Goal: Task Accomplishment & Management: Manage account settings

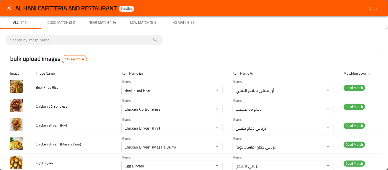
click at [7, 5] on icon "close" at bounding box center [9, 8] width 6 height 6
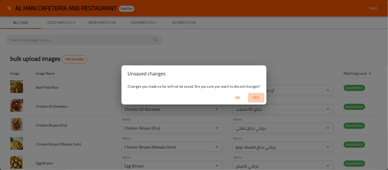
click at [260, 98] on span "Yes" at bounding box center [256, 98] width 12 height 6
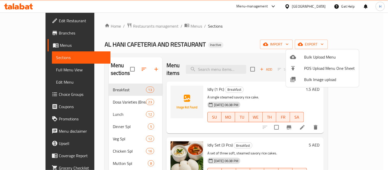
click at [78, 27] on div at bounding box center [194, 85] width 388 height 170
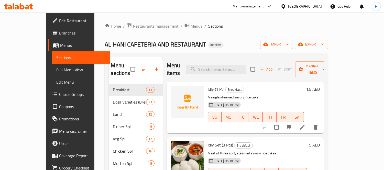
click at [105, 26] on link "Home" at bounding box center [113, 26] width 16 height 6
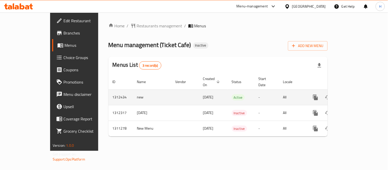
click at [356, 94] on icon "enhanced table" at bounding box center [353, 97] width 6 height 6
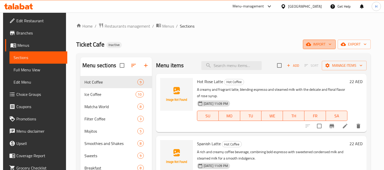
click at [316, 47] on span "import" at bounding box center [319, 44] width 25 height 6
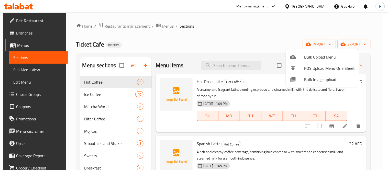
click at [316, 83] on li "Bulk Image upload" at bounding box center [322, 79] width 73 height 11
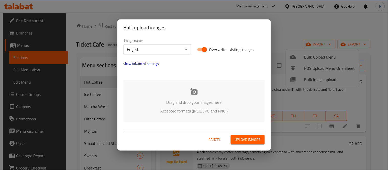
click at [216, 98] on div "Drag and drop your images here Accepted formats (JPEG, JPG and PNG )" at bounding box center [194, 101] width 141 height 42
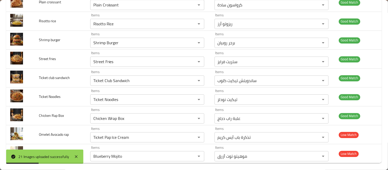
scroll to position [316, 0]
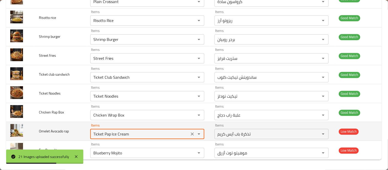
click at [116, 136] on rap "Ticket Pap Ice Cream" at bounding box center [140, 134] width 96 height 7
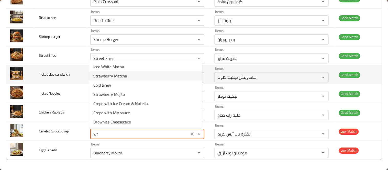
type rap "wra"
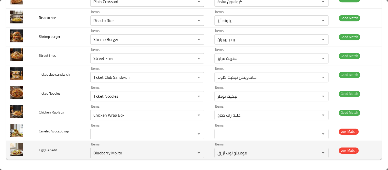
click at [58, 152] on td "Egg Benedit" at bounding box center [60, 150] width 51 height 19
click at [98, 153] on Benedit "Blueberry Mojito" at bounding box center [140, 153] width 96 height 7
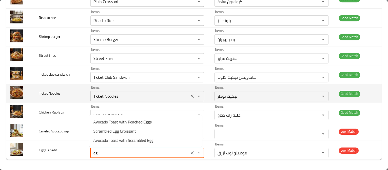
type Benedit "egg"
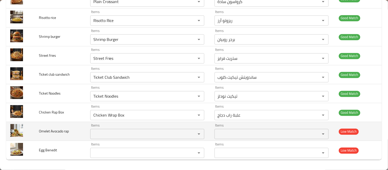
click at [58, 131] on span "Omelet Avocado rap" at bounding box center [54, 131] width 30 height 7
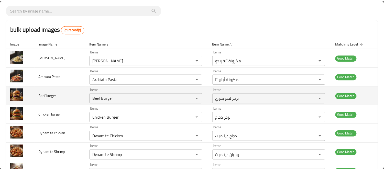
scroll to position [0, 0]
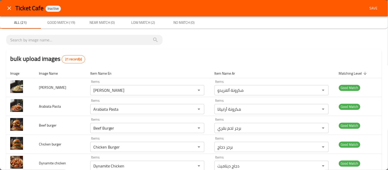
click at [373, 9] on span "Save" at bounding box center [374, 8] width 12 height 6
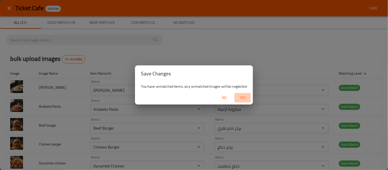
click at [241, 98] on span "Yes" at bounding box center [243, 98] width 12 height 6
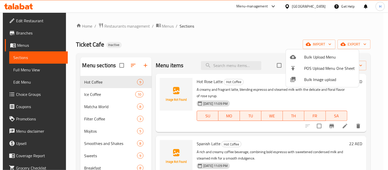
click at [42, 70] on div at bounding box center [194, 85] width 388 height 170
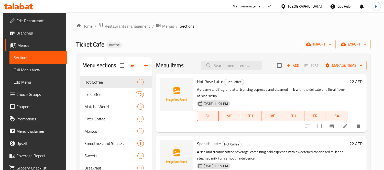
click at [42, 70] on span "Full Menu View" at bounding box center [39, 70] width 50 height 6
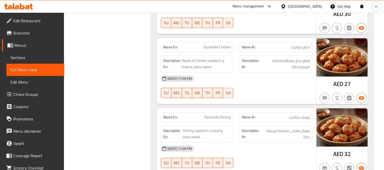
scroll to position [5404, 0]
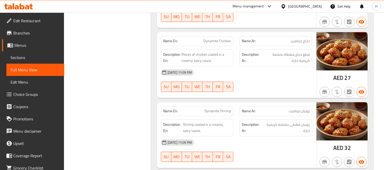
click at [213, 109] on span "Dynamite Shrimp" at bounding box center [218, 111] width 27 height 5
copy span "Dynamite Shrimp"
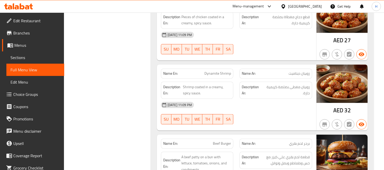
scroll to position [5451, 0]
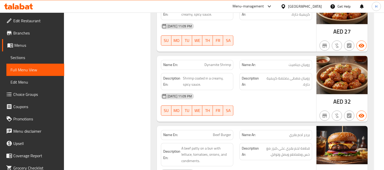
click at [291, 62] on span "روبيان ديناميت" at bounding box center [299, 64] width 21 height 5
copy span "روبيان ديناميت"
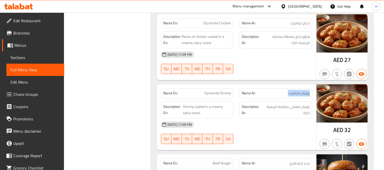
scroll to position [5375, 0]
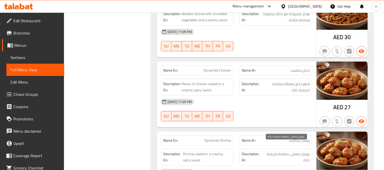
click at [282, 151] on span "روبيان مغطى بصلصة كريمية حارة." at bounding box center [286, 157] width 47 height 13
copy div "روبيان مغطى بصلصة كريمية حارة."
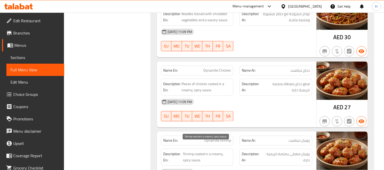
click at [200, 151] on span "Shrimp coated in a creamy, spicy sauce." at bounding box center [207, 157] width 48 height 13
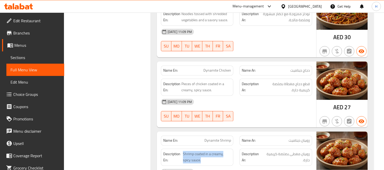
copy span "Shrimp coated in a creamy, spicy sauce."
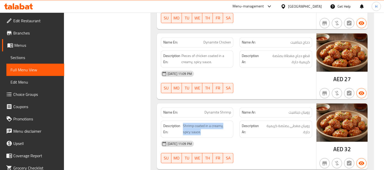
scroll to position [5403, 0]
drag, startPoint x: 354, startPoint y: 142, endPoint x: 345, endPoint y: 141, distance: 9.2
click at [345, 141] on div "AED 32" at bounding box center [342, 136] width 51 height 66
copy span "32"
click at [212, 110] on span "Dynamite Shrimp" at bounding box center [218, 112] width 27 height 5
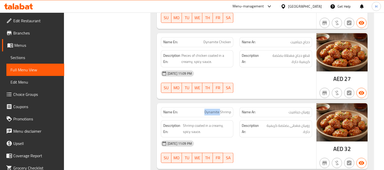
click at [212, 110] on span "Dynamite Shrimp" at bounding box center [218, 112] width 27 height 5
copy span "Dynamite Shrimp"
drag, startPoint x: 301, startPoint y: 76, endPoint x: 285, endPoint y: 75, distance: 15.4
click at [301, 76] on div "16-09-2025 11:09 PM SU MO TU WE TH FR SA" at bounding box center [236, 81] width 157 height 29
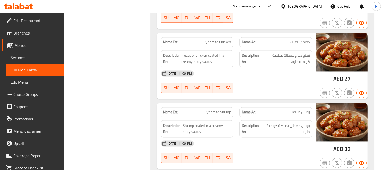
click at [34, 60] on span "Sections" at bounding box center [35, 58] width 50 height 6
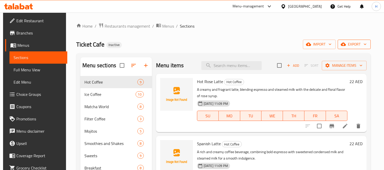
click at [356, 44] on span "export" at bounding box center [354, 44] width 25 height 6
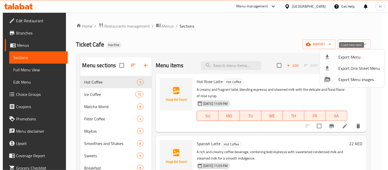
click at [346, 59] on span "Export Menu" at bounding box center [360, 57] width 42 height 6
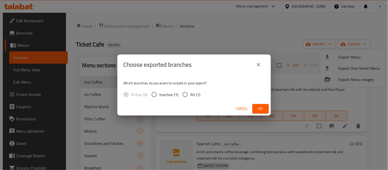
click at [191, 98] on span "All (1)" at bounding box center [196, 95] width 10 height 6
click at [191, 98] on input "All (1)" at bounding box center [185, 94] width 11 height 11
radio input "true"
click at [257, 106] on span "Ok" at bounding box center [261, 109] width 8 height 6
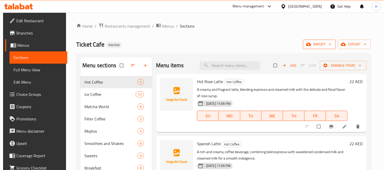
click at [326, 44] on span "import" at bounding box center [319, 44] width 25 height 6
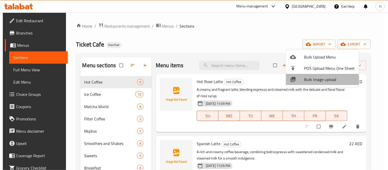
click at [319, 83] on li "Bulk Image upload" at bounding box center [322, 79] width 73 height 11
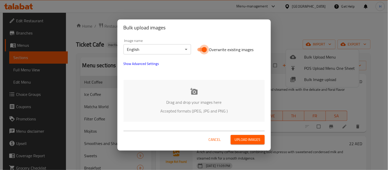
click at [202, 51] on input "Overwrite existing images" at bounding box center [204, 50] width 29 height 10
checkbox input "false"
click at [199, 87] on div "Drag and drop your images here Accepted formats (JPEG, JPG and PNG )" at bounding box center [194, 101] width 141 height 42
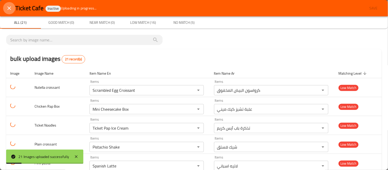
click at [11, 8] on icon "close" at bounding box center [9, 8] width 6 height 6
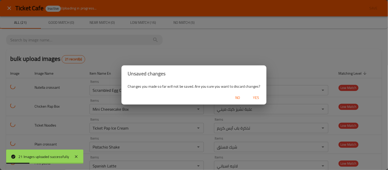
click at [259, 100] on span "Yes" at bounding box center [256, 98] width 12 height 6
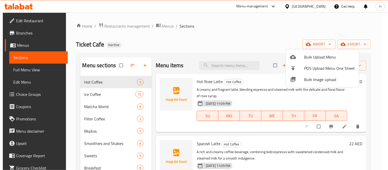
click at [231, 63] on div at bounding box center [194, 85] width 388 height 170
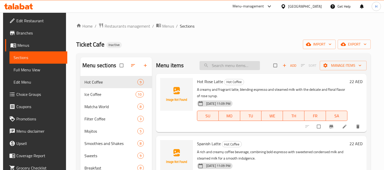
click at [228, 65] on input "search" at bounding box center [230, 65] width 60 height 9
paste input "Dynamite Shrimp"
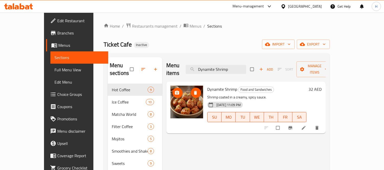
type input "Dynamite Shrimp"
click at [175, 90] on icon "upload picture" at bounding box center [177, 92] width 5 height 5
click at [320, 125] on icon "delete" at bounding box center [317, 127] width 5 height 5
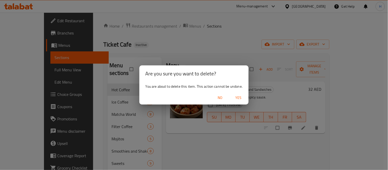
click at [239, 97] on span "Yes" at bounding box center [238, 98] width 12 height 6
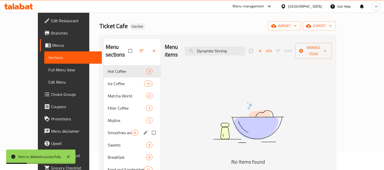
scroll to position [28, 0]
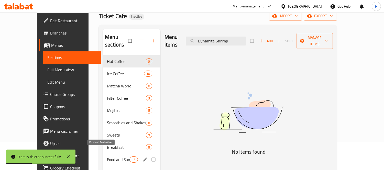
click at [107, 157] on span "Food and Sandwiches" at bounding box center [118, 160] width 23 height 6
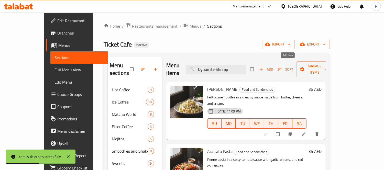
click at [273, 67] on span "Add" at bounding box center [266, 70] width 14 height 6
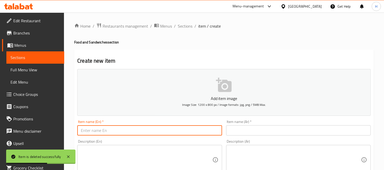
click at [138, 129] on input "text" at bounding box center [149, 130] width 145 height 10
paste input "Dynamite Shrimp"
type input "Dynamite Shrimp"
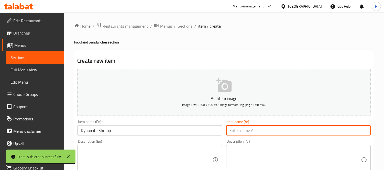
click at [252, 135] on input "text" at bounding box center [298, 130] width 145 height 10
paste input "روبيان ديناميت"
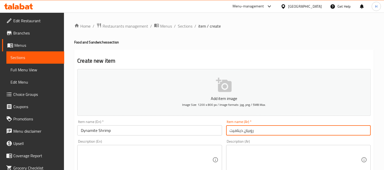
type input "روبيان ديناميت"
click at [259, 157] on textarea at bounding box center [295, 160] width 131 height 24
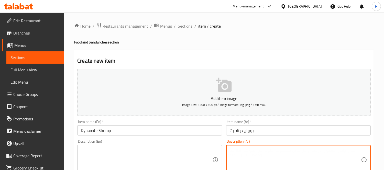
paste textarea "روبيان مغطى بصلصة كريمية حارة."
type textarea "روبيان مغطى بصلصة كريمية حارة."
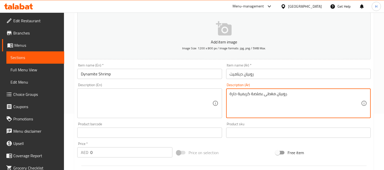
scroll to position [57, 0]
click at [124, 104] on textarea at bounding box center [146, 103] width 131 height 24
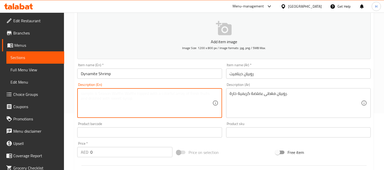
paste textarea "Shrimp coated in a creamy, spicy sauce."
type textarea "Shrimp coated in a creamy, spicy sauce."
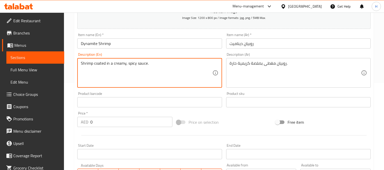
scroll to position [142, 0]
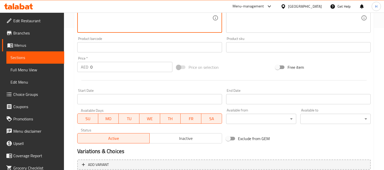
click at [102, 66] on input "0" at bounding box center [131, 67] width 82 height 10
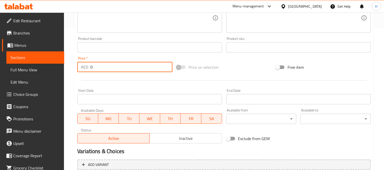
paste input "32"
type input "32"
click at [124, 84] on div at bounding box center [224, 80] width 298 height 13
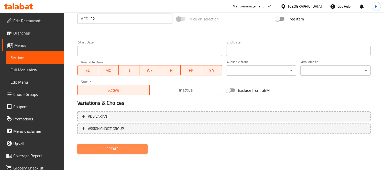
click at [129, 146] on span "Create" at bounding box center [112, 149] width 62 height 6
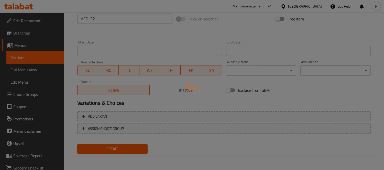
type input "0"
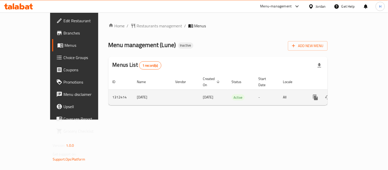
click at [356, 94] on icon "enhanced table" at bounding box center [353, 97] width 6 height 6
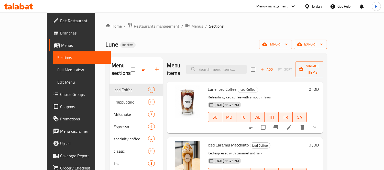
click at [323, 42] on span "export" at bounding box center [310, 44] width 25 height 6
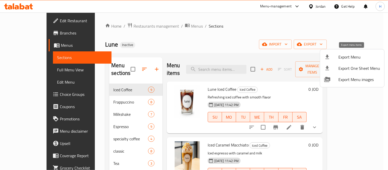
click at [356, 56] on span "Export Menu" at bounding box center [360, 57] width 42 height 6
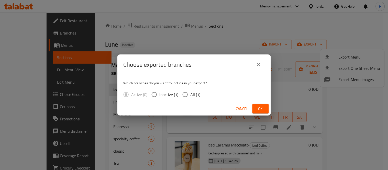
click at [196, 96] on span "All (1)" at bounding box center [196, 95] width 10 height 6
click at [191, 96] on input "All (1)" at bounding box center [185, 94] width 11 height 11
radio input "true"
click at [258, 112] on span "Ok" at bounding box center [261, 109] width 8 height 6
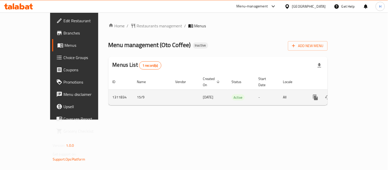
click at [355, 95] on icon "enhanced table" at bounding box center [352, 97] width 5 height 5
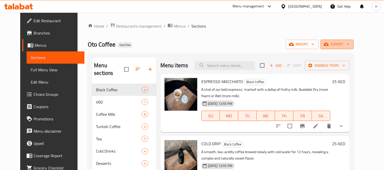
click at [348, 47] on span "export" at bounding box center [337, 44] width 25 height 6
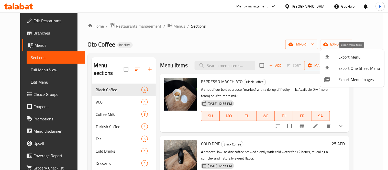
click at [341, 59] on span "Export Menu" at bounding box center [360, 57] width 42 height 6
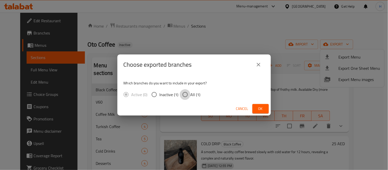
click at [190, 97] on input "All (1)" at bounding box center [185, 94] width 11 height 11
radio input "true"
click at [263, 107] on span "Ok" at bounding box center [261, 109] width 8 height 6
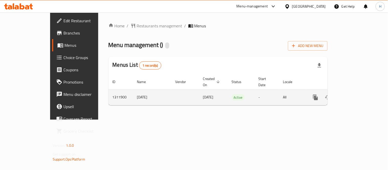
click at [356, 94] on icon "enhanced table" at bounding box center [353, 97] width 6 height 6
click at [359, 91] on link "enhanced table" at bounding box center [353, 97] width 12 height 12
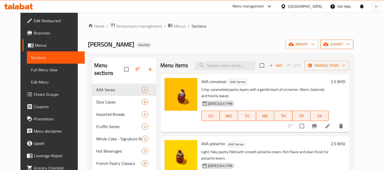
click at [349, 43] on span "export" at bounding box center [337, 44] width 25 height 6
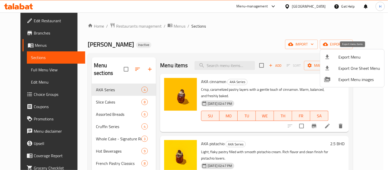
click at [354, 53] on li "Export Menu" at bounding box center [353, 56] width 64 height 11
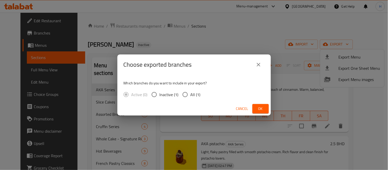
click at [198, 92] on span "All (1)" at bounding box center [196, 95] width 10 height 6
click at [191, 91] on input "All (1)" at bounding box center [185, 94] width 11 height 11
radio input "true"
click at [262, 106] on span "Ok" at bounding box center [261, 109] width 8 height 6
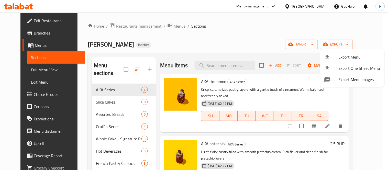
click at [319, 4] on div at bounding box center [194, 85] width 388 height 170
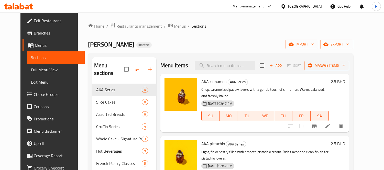
click at [319, 7] on div "[GEOGRAPHIC_DATA]" at bounding box center [305, 7] width 34 height 6
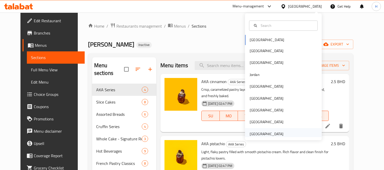
click at [276, 137] on div "United Arab Emirates" at bounding box center [267, 134] width 34 height 6
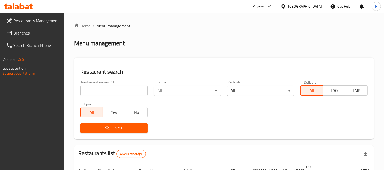
click at [45, 33] on span "Branches" at bounding box center [36, 33] width 47 height 6
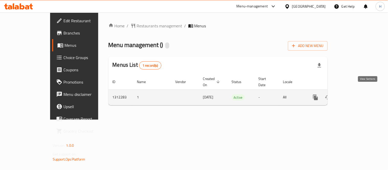
click at [355, 95] on icon "enhanced table" at bounding box center [352, 97] width 5 height 5
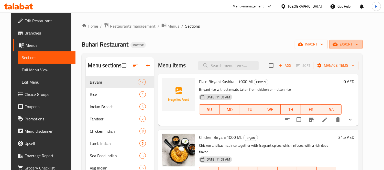
click at [355, 42] on span "export" at bounding box center [346, 44] width 25 height 6
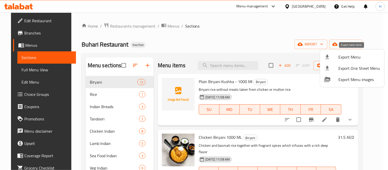
click at [352, 56] on span "Export Menu" at bounding box center [360, 57] width 42 height 6
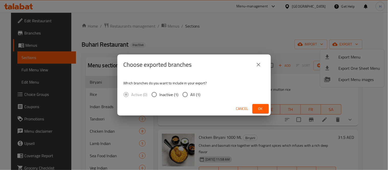
click at [195, 92] on span "All (1)" at bounding box center [196, 95] width 10 height 6
click at [191, 92] on input "All (1)" at bounding box center [185, 94] width 11 height 11
radio input "true"
click at [262, 106] on span "Ok" at bounding box center [261, 109] width 8 height 6
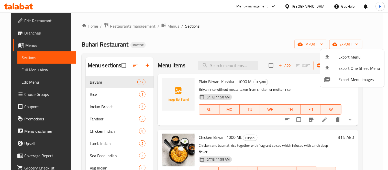
click at [341, 25] on div at bounding box center [194, 85] width 388 height 170
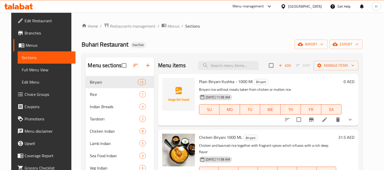
click at [318, 5] on div "United Arab Emirates" at bounding box center [305, 7] width 34 height 6
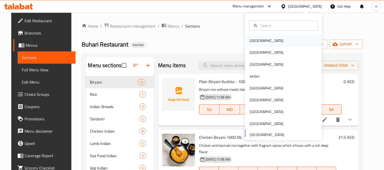
click at [269, 39] on div "[GEOGRAPHIC_DATA]" at bounding box center [283, 41] width 77 height 12
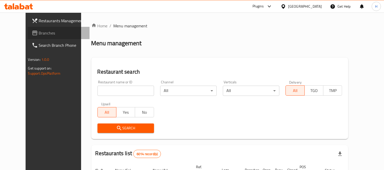
click at [39, 34] on span "Branches" at bounding box center [62, 33] width 47 height 6
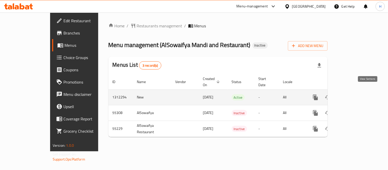
click at [356, 94] on icon "enhanced table" at bounding box center [353, 97] width 6 height 6
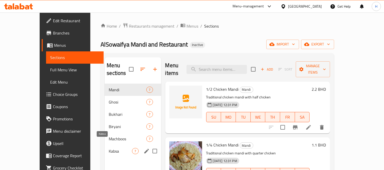
click at [109, 148] on span "Kabsa" at bounding box center [120, 151] width 23 height 6
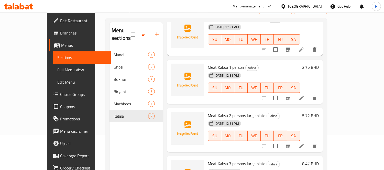
scroll to position [57, 0]
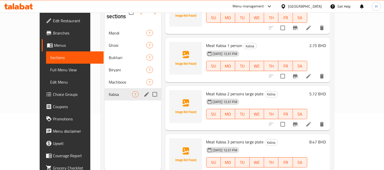
click at [150, 89] on input "Menu sections" at bounding box center [155, 94] width 11 height 11
checkbox input "true"
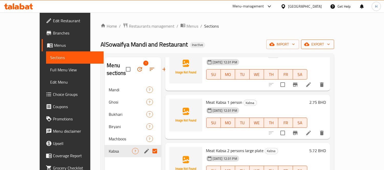
click at [330, 47] on span "export" at bounding box center [317, 44] width 25 height 6
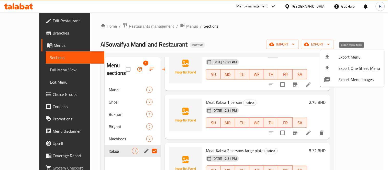
click at [351, 58] on span "Export Menu" at bounding box center [360, 57] width 42 height 6
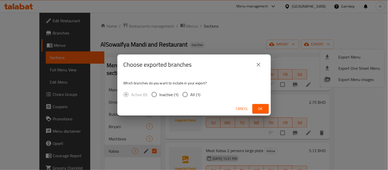
click at [195, 94] on span "All (1)" at bounding box center [196, 95] width 10 height 6
click at [191, 94] on input "All (1)" at bounding box center [185, 94] width 11 height 11
radio input "true"
click at [264, 109] on span "Ok" at bounding box center [261, 109] width 8 height 6
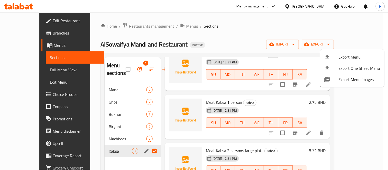
click at [120, 69] on div at bounding box center [194, 85] width 388 height 170
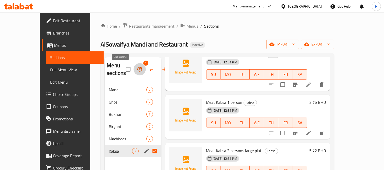
click at [137, 69] on icon "button" at bounding box center [140, 69] width 6 height 6
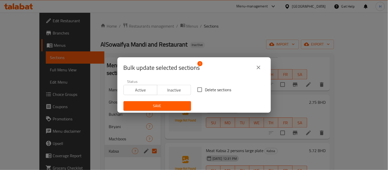
click at [195, 91] on input "Delete sections" at bounding box center [200, 89] width 11 height 11
checkbox input "true"
click at [183, 106] on span "Save" at bounding box center [157, 106] width 59 height 6
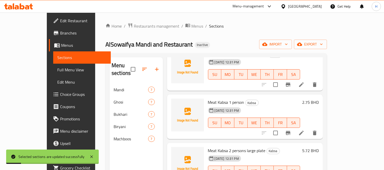
click at [198, 42] on div "AlSowaifya Mandi and Restaurant Inactive import export" at bounding box center [216, 44] width 222 height 9
click at [327, 40] on button "export" at bounding box center [310, 44] width 33 height 9
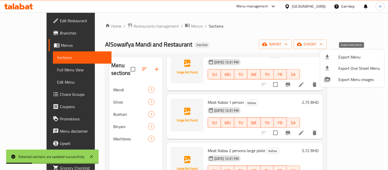
click at [350, 55] on span "Export Menu" at bounding box center [360, 57] width 42 height 6
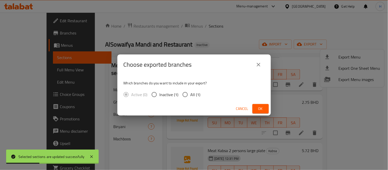
click at [184, 95] on input "All (1)" at bounding box center [185, 94] width 11 height 11
radio input "true"
click at [257, 109] on span "Ok" at bounding box center [261, 109] width 8 height 6
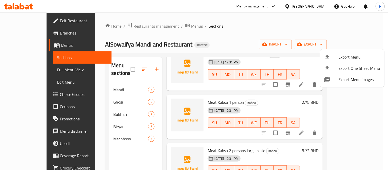
click at [33, 20] on div at bounding box center [194, 85] width 388 height 170
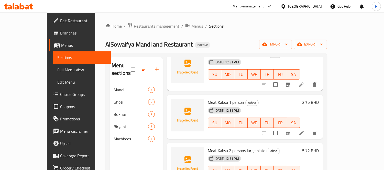
click at [60, 20] on span "Edit Restaurant" at bounding box center [83, 21] width 47 height 6
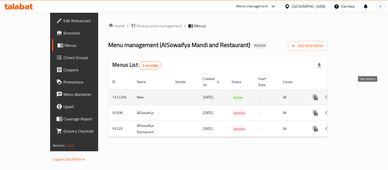
click at [356, 94] on icon "enhanced table" at bounding box center [353, 97] width 6 height 6
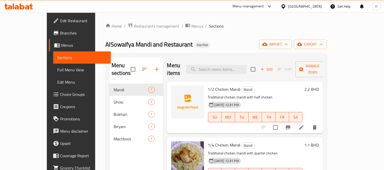
click at [57, 72] on span "Full Menu View" at bounding box center [82, 70] width 50 height 6
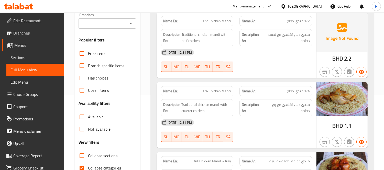
scroll to position [85, 0]
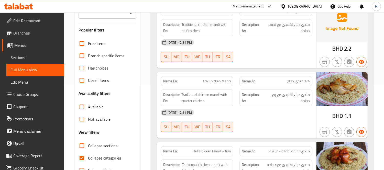
click at [104, 155] on span "Collapse categories" at bounding box center [104, 158] width 33 height 6
click at [88, 154] on input "Collapse categories" at bounding box center [82, 158] width 12 height 12
checkbox input "false"
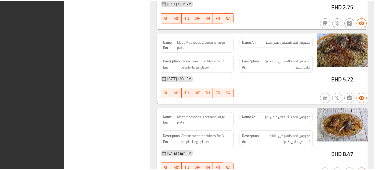
scroll to position [2522, 0]
